Goal: Navigation & Orientation: Find specific page/section

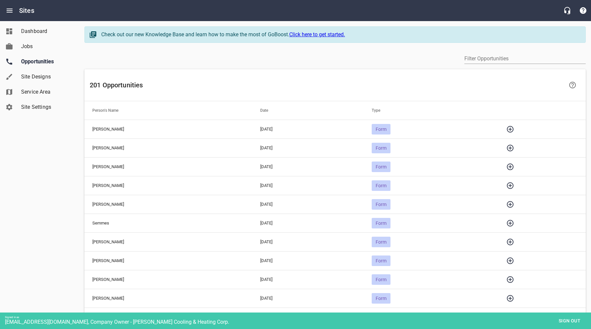
click at [514, 223] on icon "button" at bounding box center [510, 223] width 8 height 8
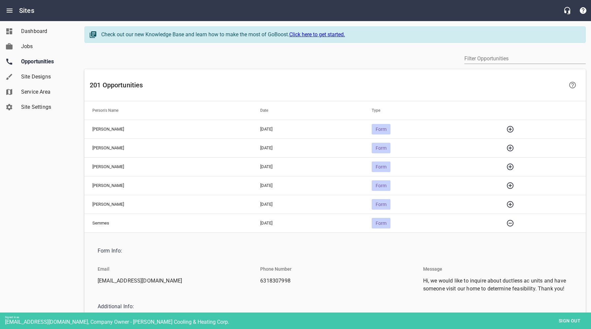
click at [514, 223] on icon "button" at bounding box center [510, 223] width 7 height 7
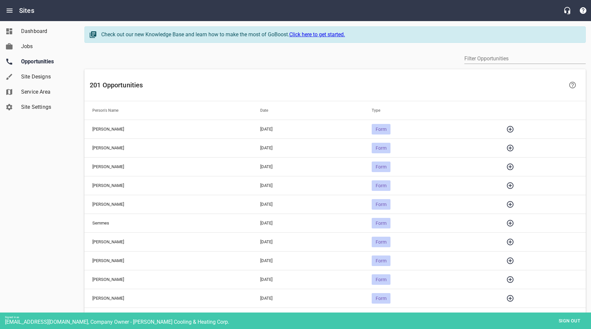
click at [514, 207] on icon "button" at bounding box center [510, 205] width 8 height 8
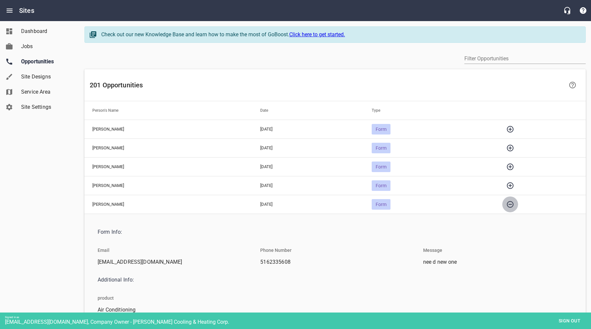
click at [514, 207] on icon "button" at bounding box center [510, 205] width 8 height 8
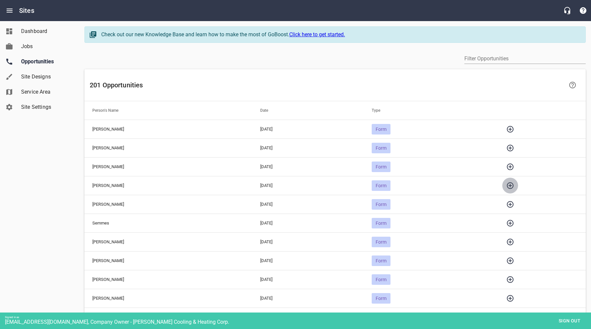
click at [514, 186] on icon "button" at bounding box center [510, 186] width 8 height 8
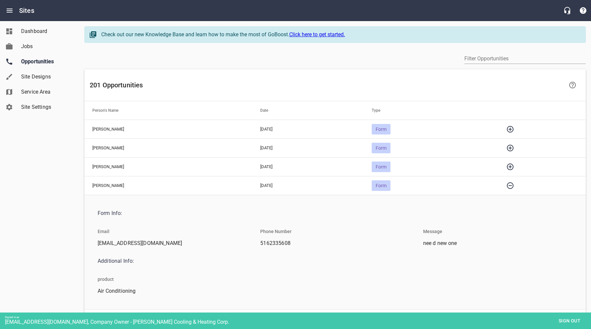
click at [514, 186] on icon "button" at bounding box center [510, 186] width 8 height 8
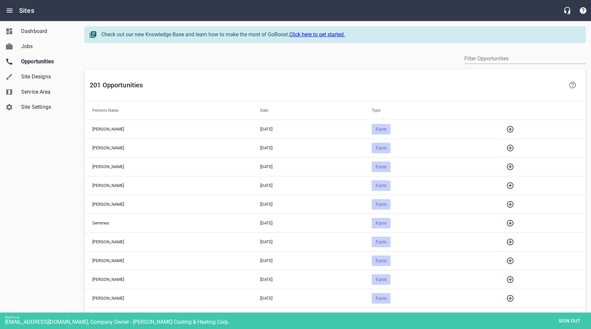
click at [514, 167] on icon "button" at bounding box center [510, 167] width 8 height 8
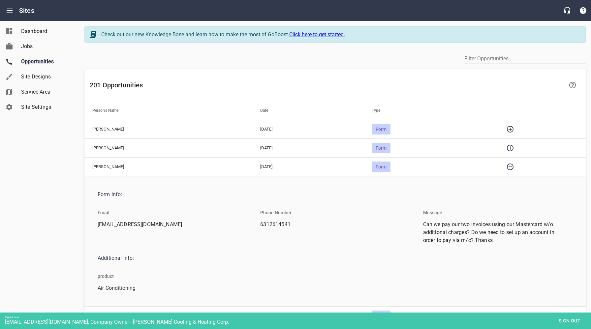
click at [514, 167] on icon "button" at bounding box center [510, 167] width 7 height 7
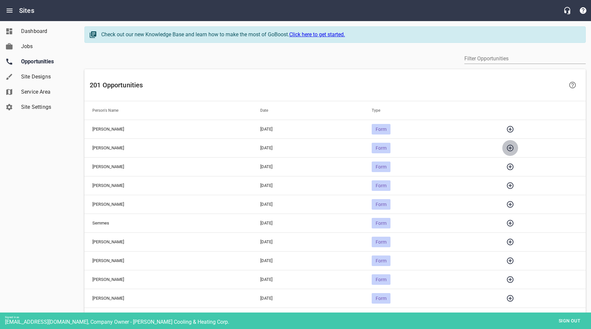
click at [514, 147] on icon "button" at bounding box center [510, 148] width 7 height 7
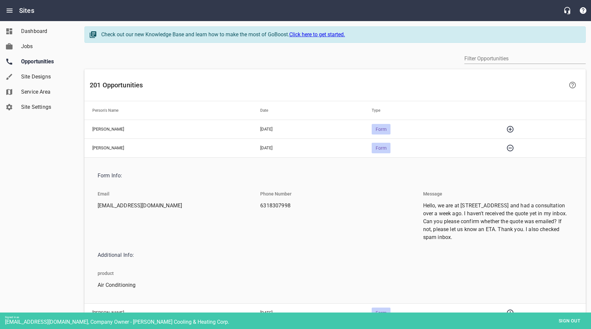
click at [514, 148] on icon "button" at bounding box center [510, 148] width 7 height 7
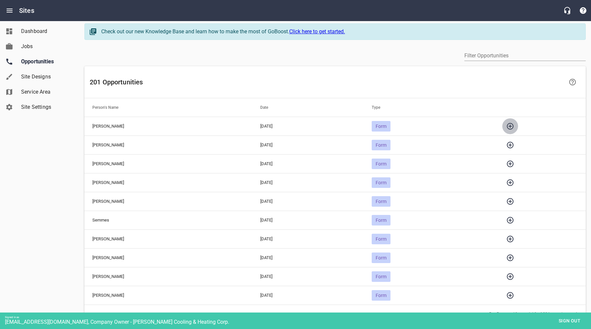
click at [514, 128] on icon "button" at bounding box center [510, 126] width 8 height 8
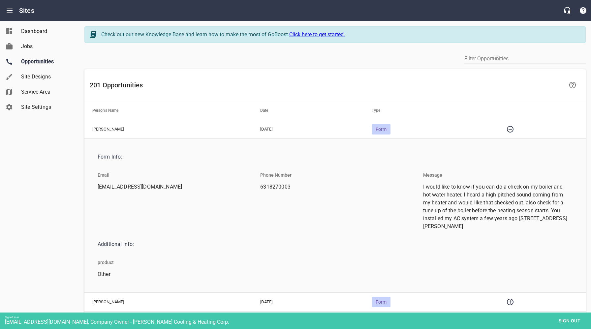
click at [514, 130] on icon "button" at bounding box center [510, 129] width 8 height 8
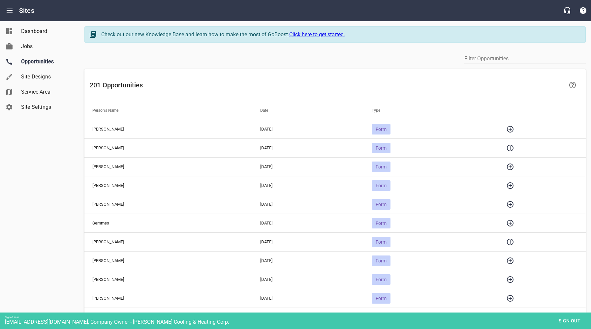
click at [514, 223] on icon "button" at bounding box center [510, 223] width 7 height 7
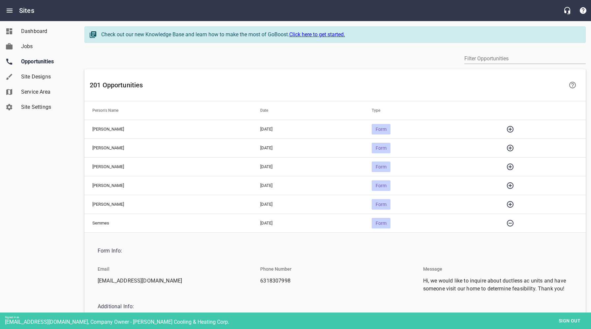
click at [514, 223] on icon "button" at bounding box center [510, 223] width 7 height 7
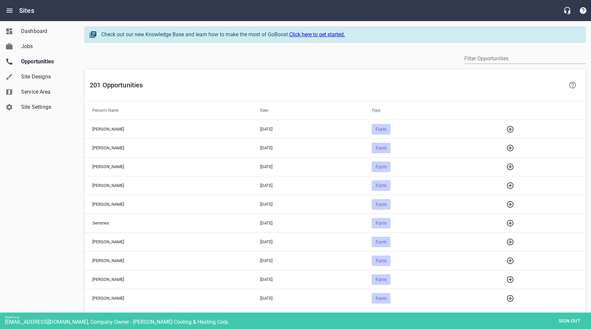
click at [514, 220] on icon "button" at bounding box center [510, 223] width 7 height 7
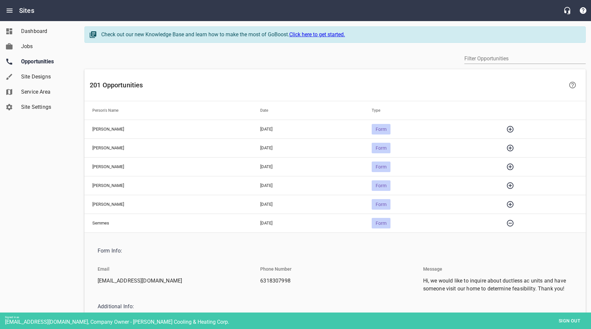
click at [514, 220] on icon "button" at bounding box center [510, 223] width 7 height 7
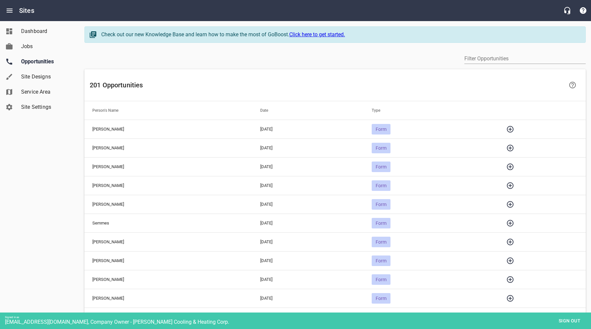
click at [514, 205] on icon "button" at bounding box center [510, 205] width 8 height 8
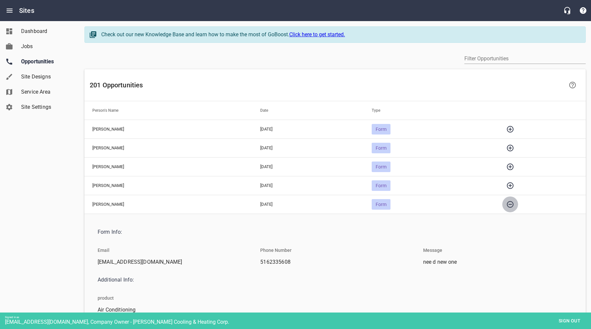
click at [514, 205] on icon "button" at bounding box center [510, 205] width 8 height 8
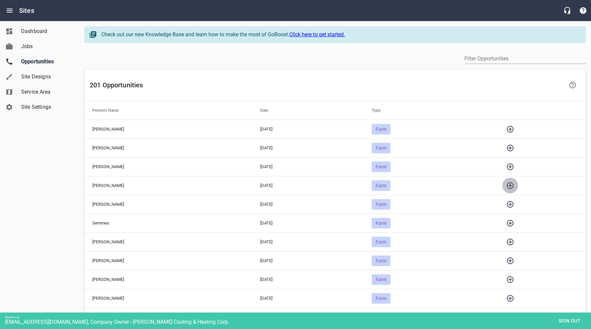
click at [514, 185] on icon "button" at bounding box center [510, 186] width 8 height 8
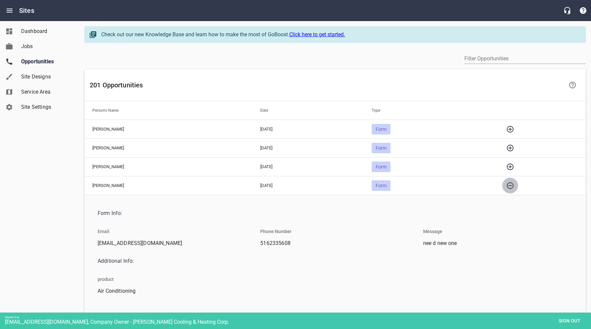
click at [514, 185] on icon "button" at bounding box center [510, 186] width 8 height 8
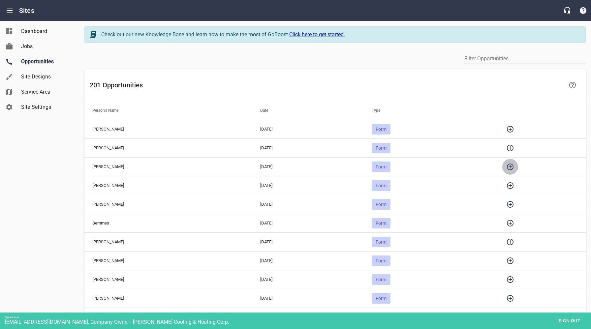
click at [514, 168] on icon "button" at bounding box center [510, 167] width 8 height 8
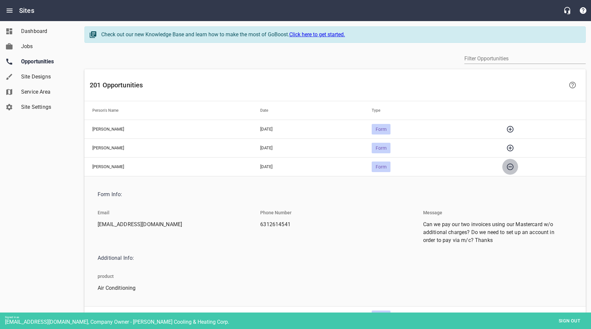
click at [514, 168] on icon "button" at bounding box center [510, 167] width 8 height 8
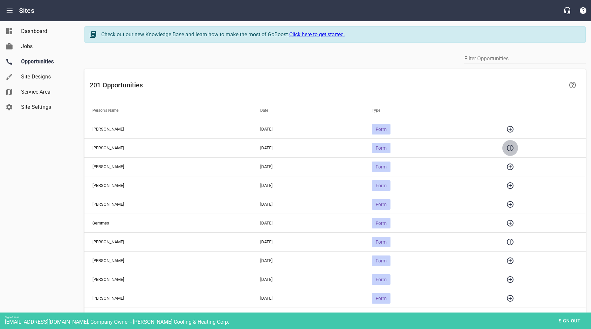
click at [514, 148] on icon "button" at bounding box center [510, 148] width 8 height 8
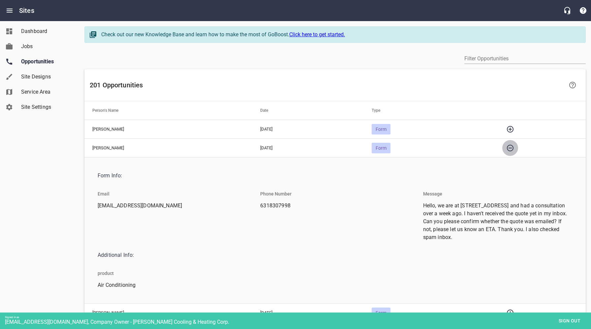
click at [514, 148] on icon "button" at bounding box center [510, 148] width 8 height 8
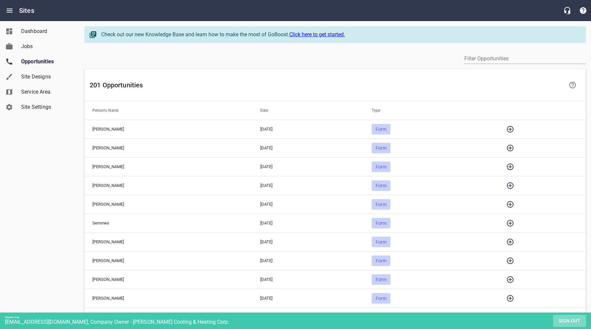
click at [568, 322] on span "Sign out" at bounding box center [570, 321] width 28 height 8
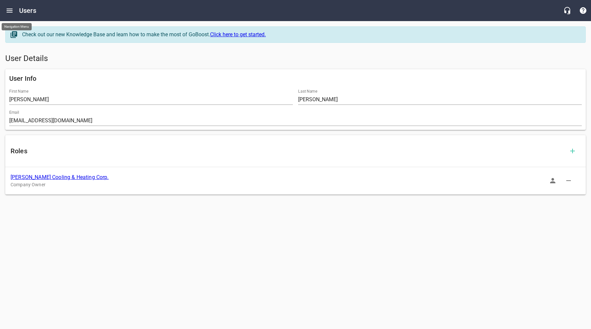
click at [9, 9] on icon "Open drawer" at bounding box center [10, 11] width 6 height 4
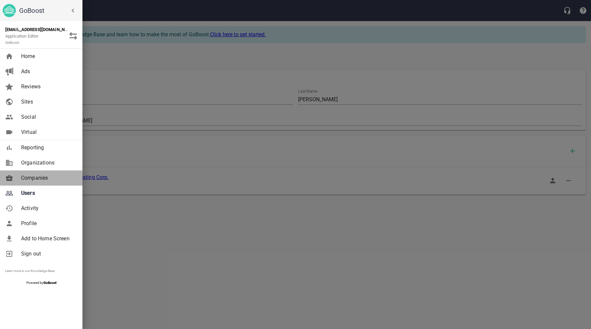
click at [34, 177] on span "Companies" at bounding box center [47, 178] width 53 height 8
